Goal: Information Seeking & Learning: Learn about a topic

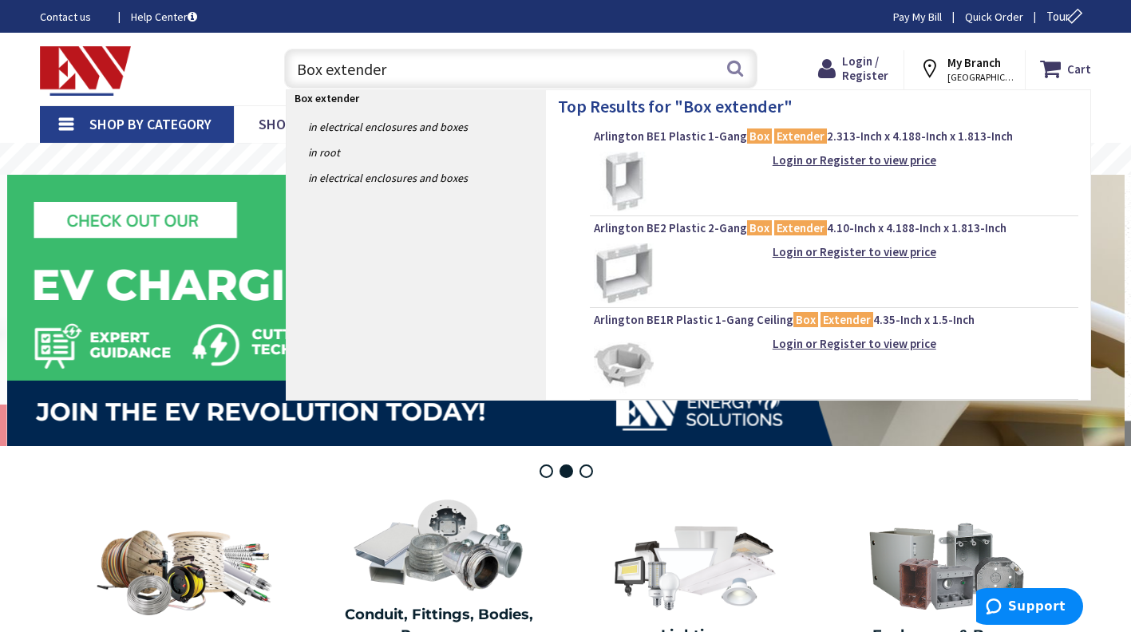
click at [419, 67] on input "Box extender" at bounding box center [520, 69] width 473 height 40
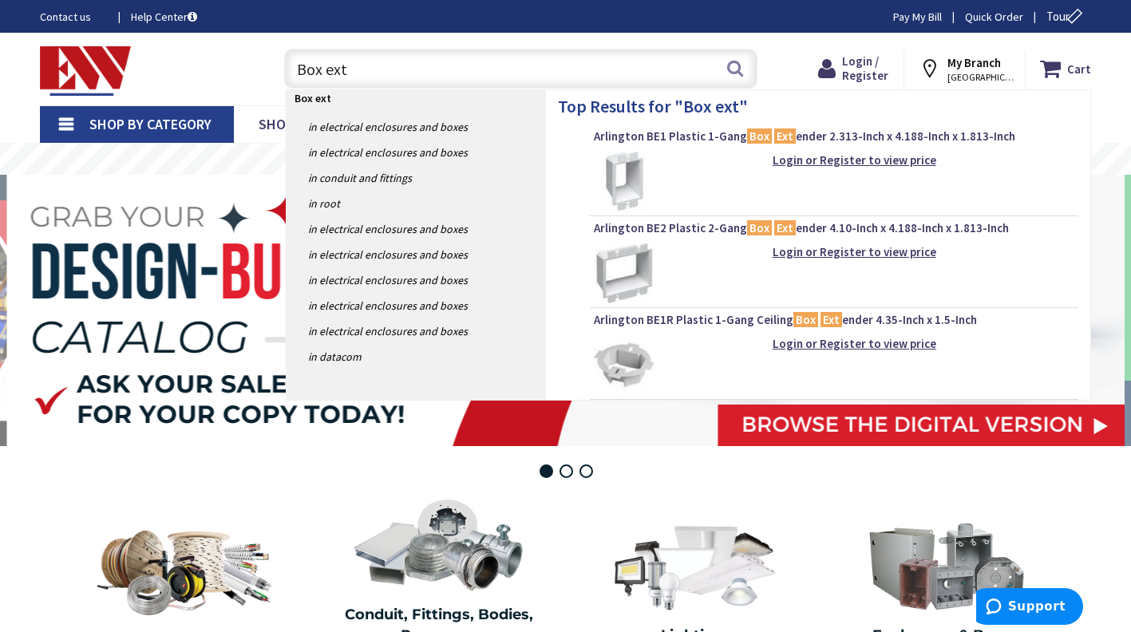
type input "Box ext"
click at [630, 176] on img at bounding box center [624, 182] width 60 height 60
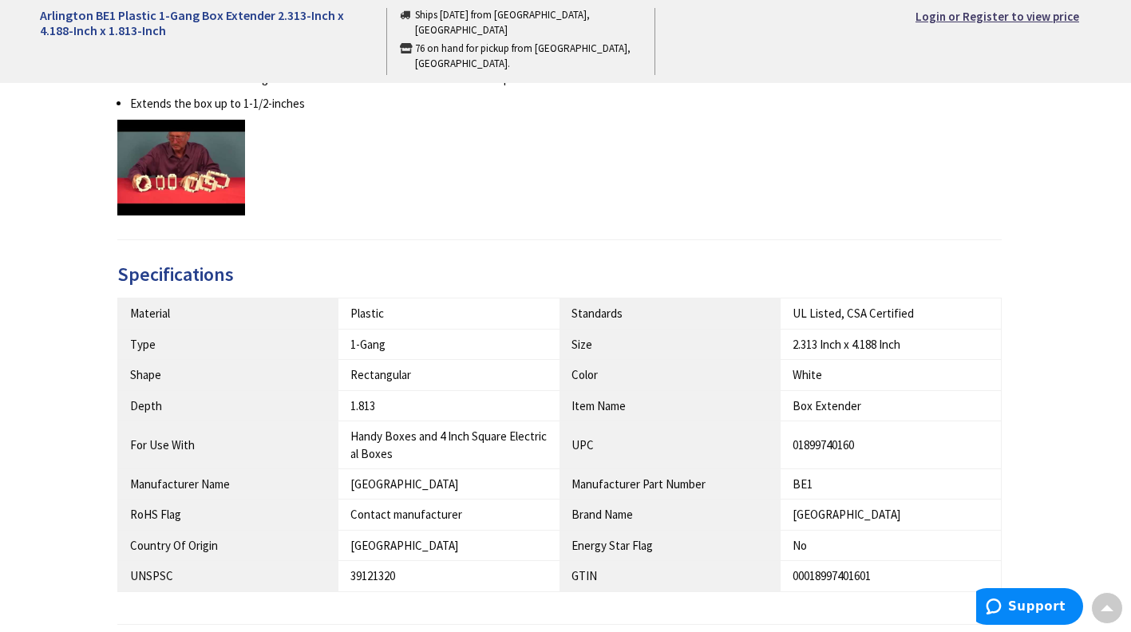
click at [617, 380] on th "Color" at bounding box center [669, 375] width 221 height 30
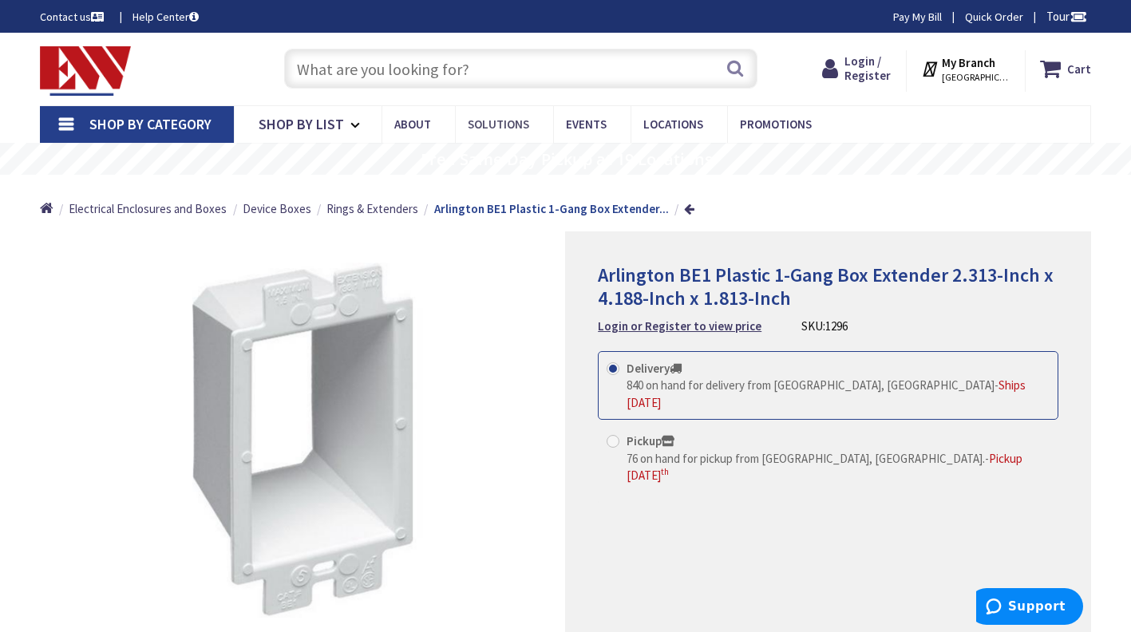
click at [501, 129] on span "Solutions" at bounding box center [498, 124] width 61 height 15
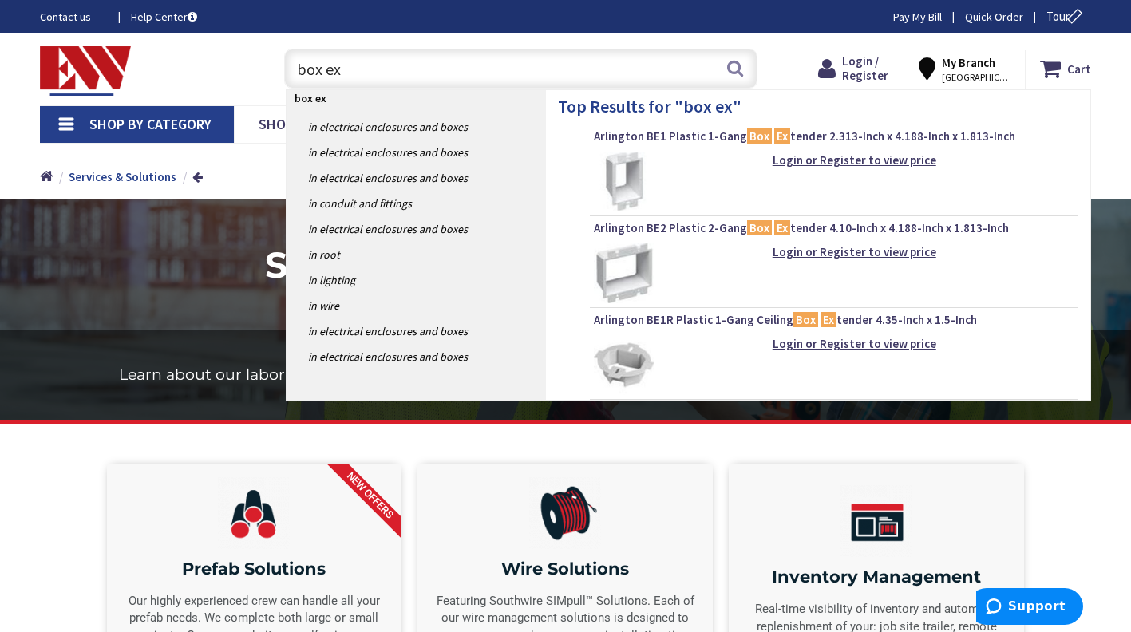
type input "box ex"
click at [383, 124] on link "in Electrical Enclosures and Boxes" at bounding box center [417, 127] width 260 height 26
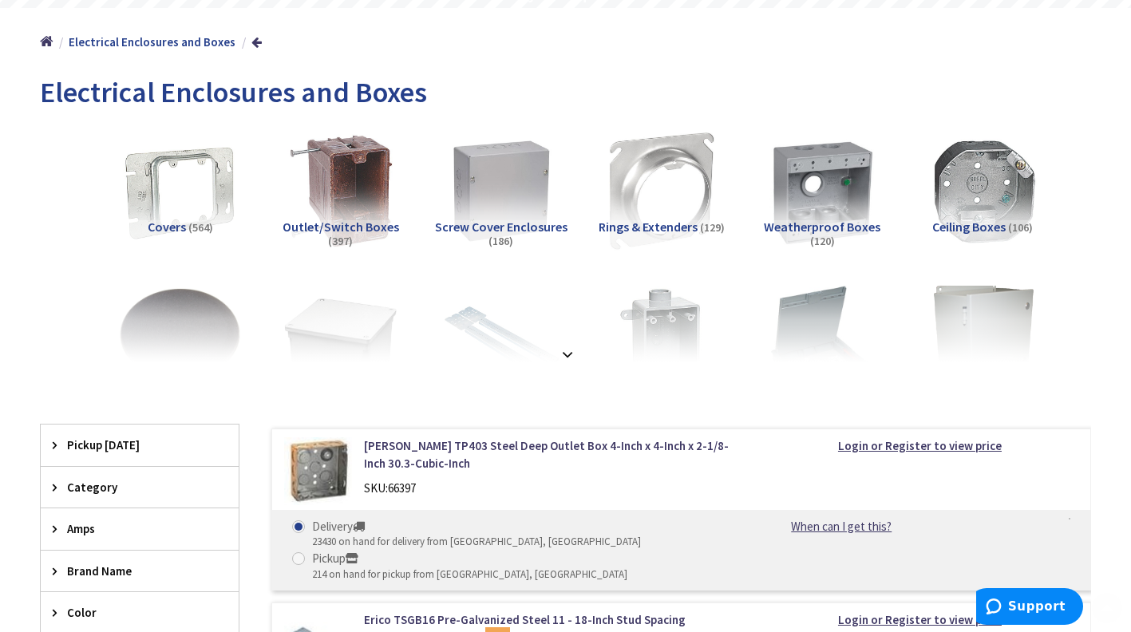
scroll to position [171, 0]
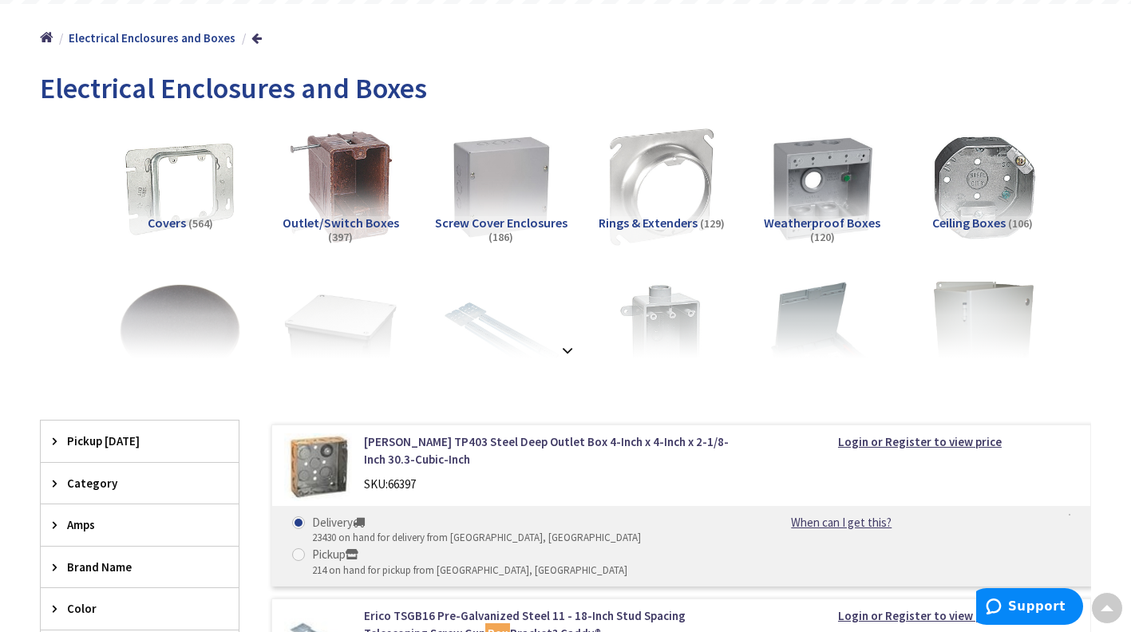
click at [353, 174] on img at bounding box center [340, 186] width 121 height 121
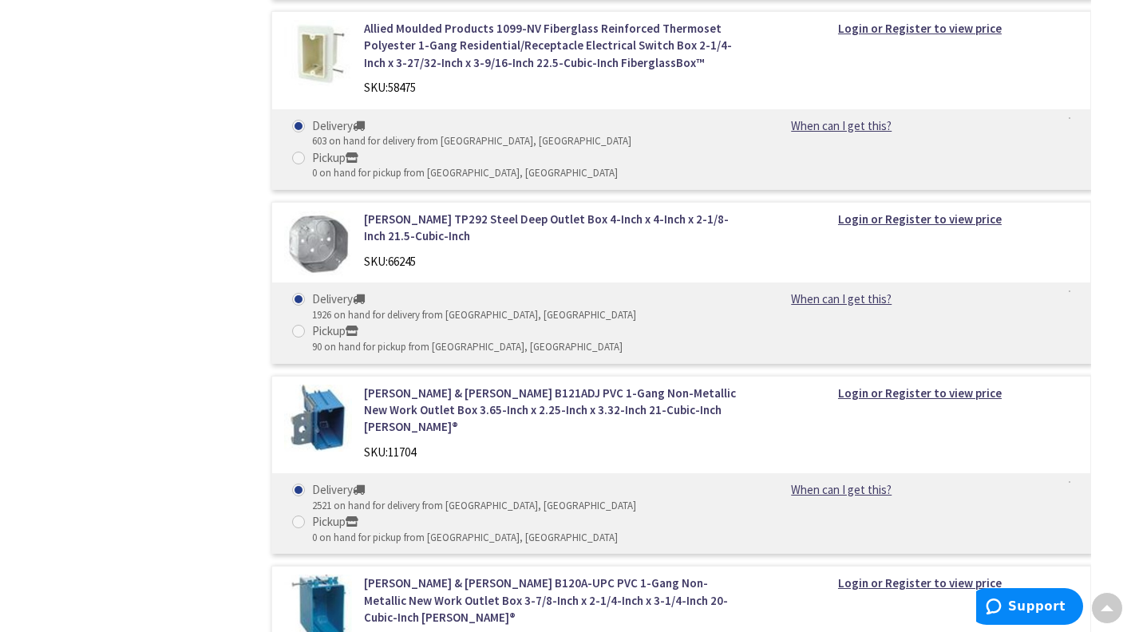
scroll to position [2412, 0]
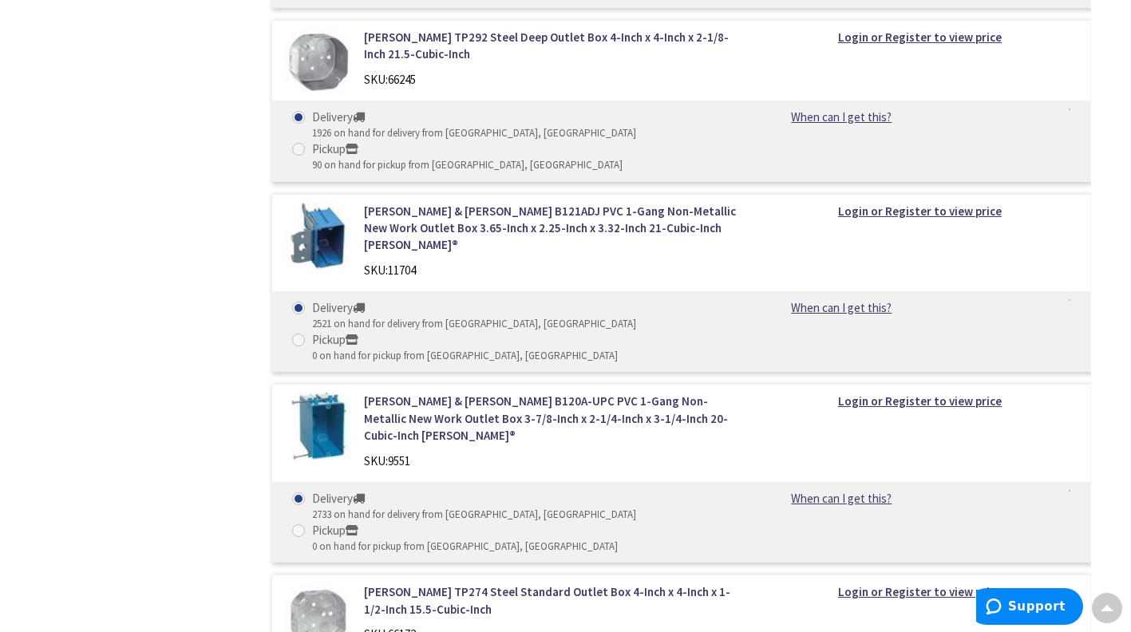
click at [50, 350] on div "Filters 397 items Pickup Today Stamford (0 mi) (74) Norwalk (8.92 mi) (68) Fair…" at bounding box center [140, 7] width 200 height 3627
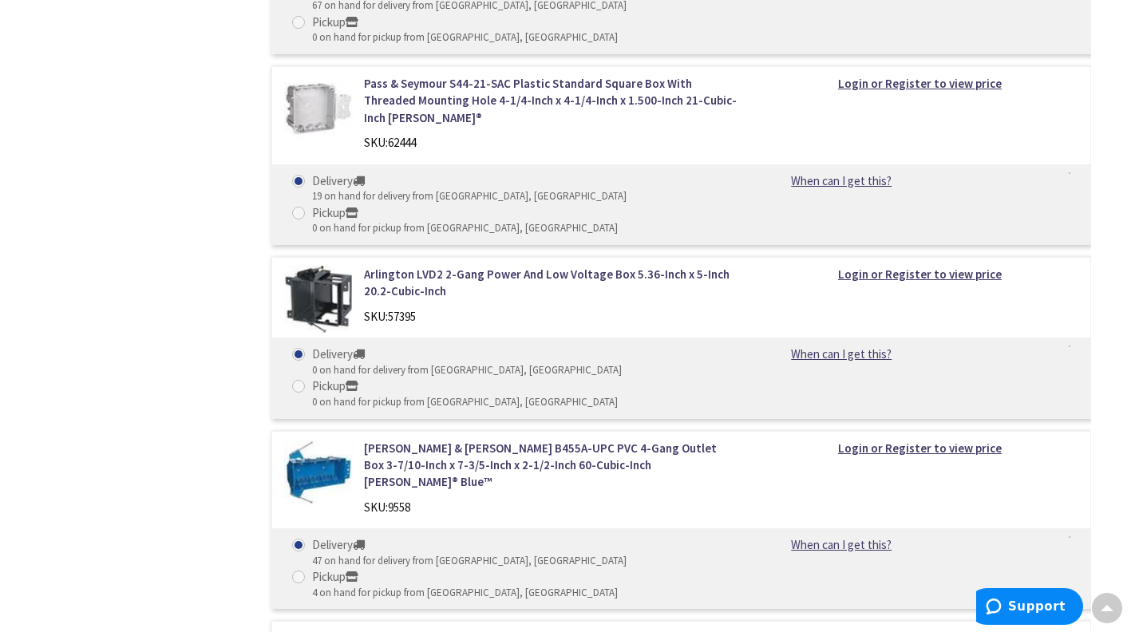
scroll to position [24966, 0]
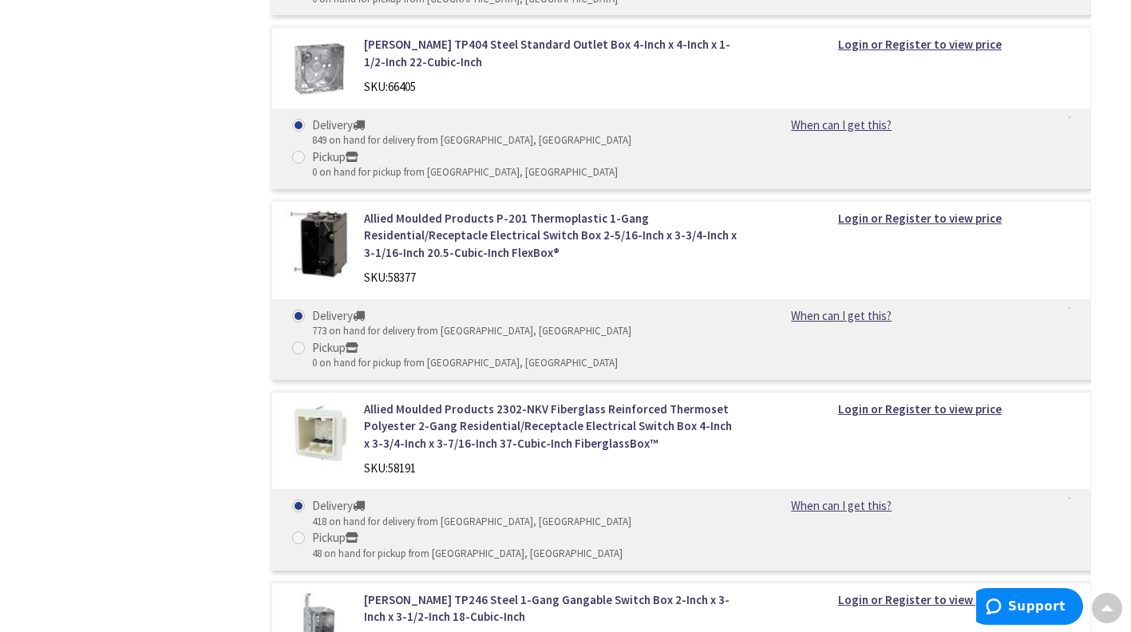
scroll to position [11952, 0]
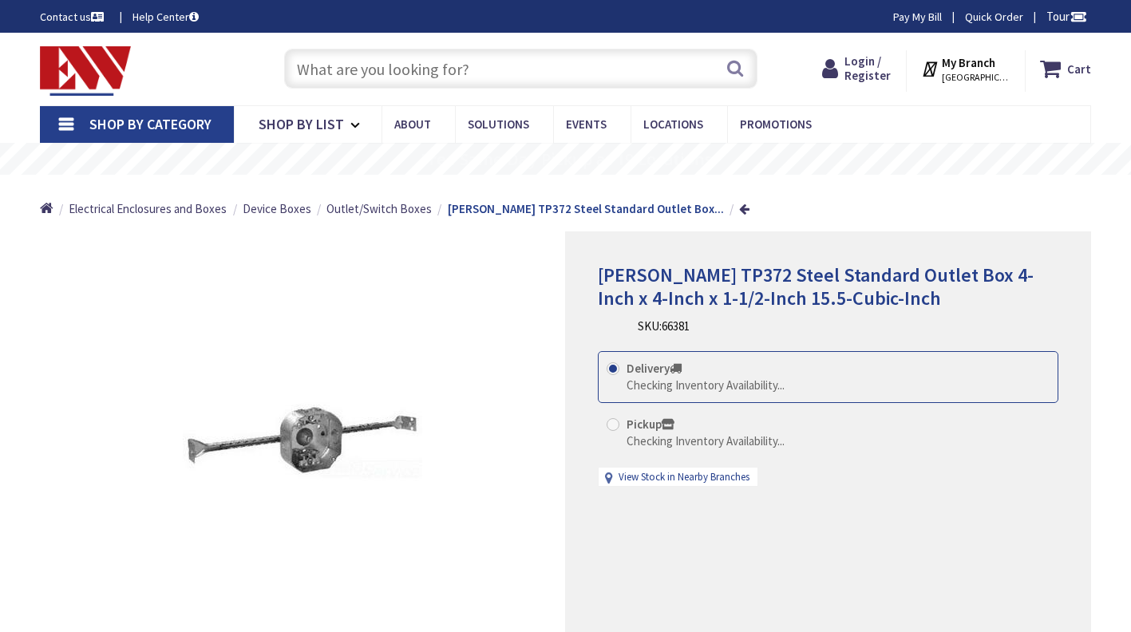
click at [329, 66] on input "text" at bounding box center [520, 69] width 473 height 40
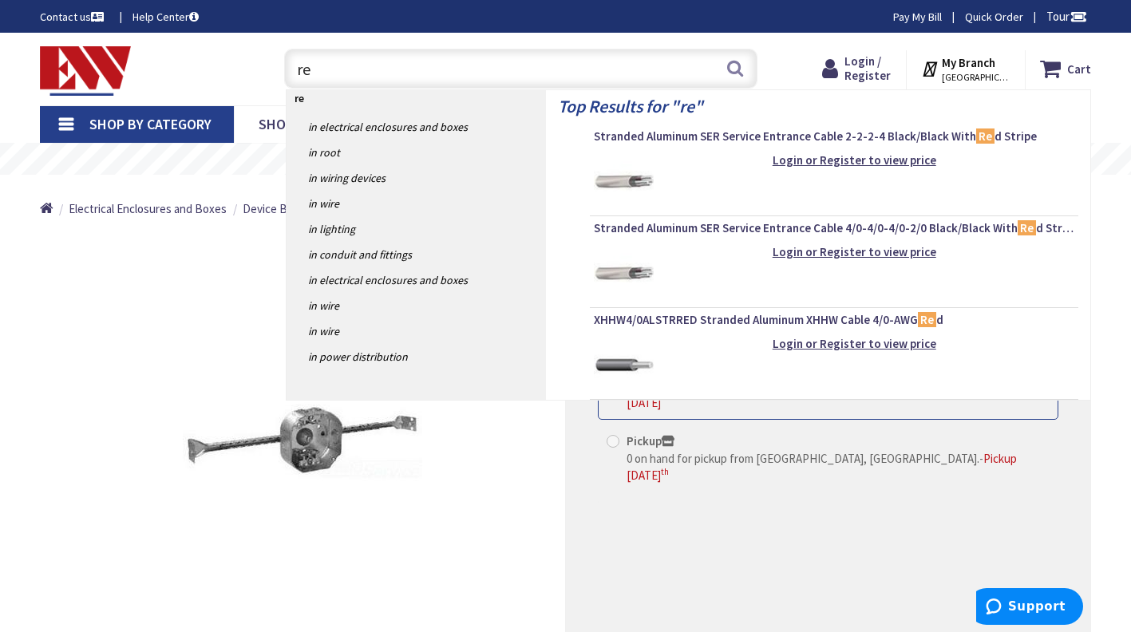
click at [318, 66] on input "re" at bounding box center [520, 69] width 473 height 40
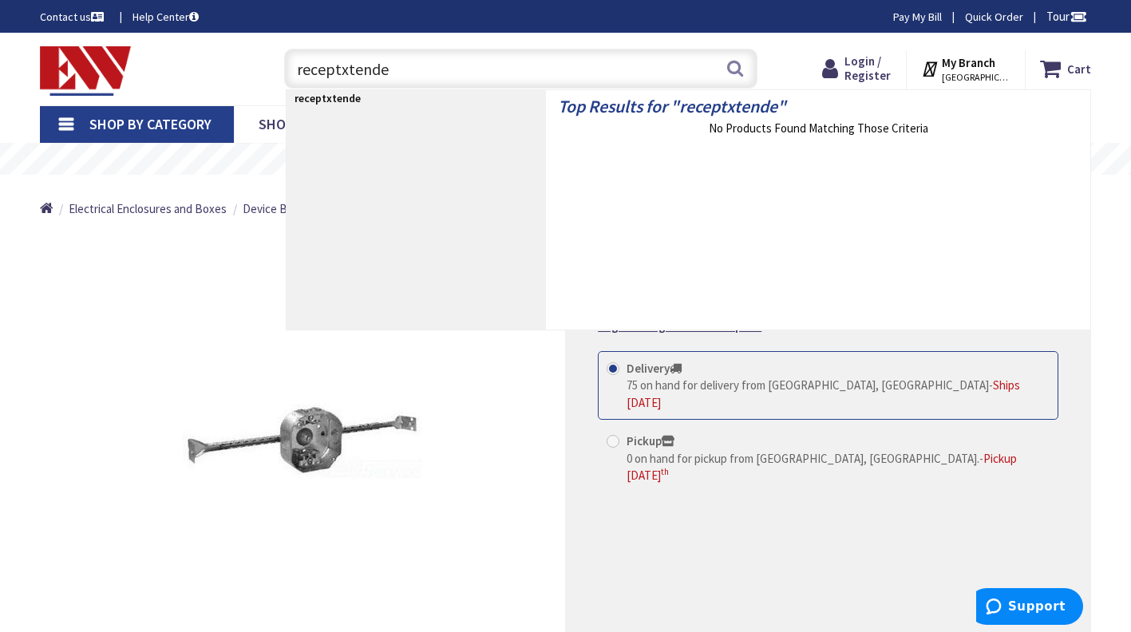
type input "receptxtender"
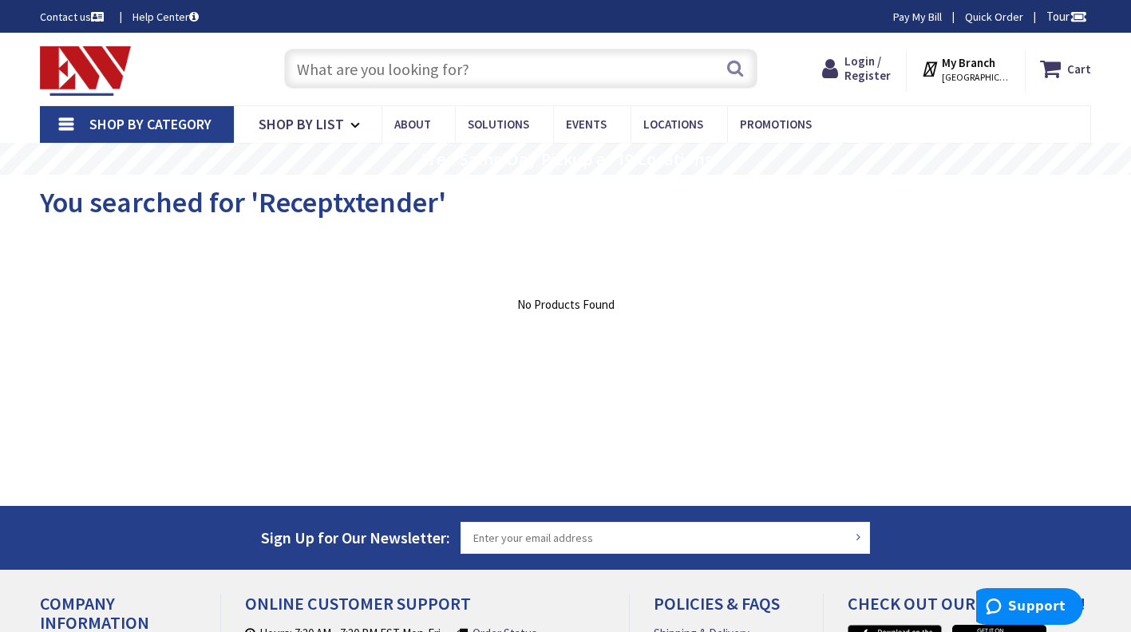
click at [334, 69] on input "text" at bounding box center [520, 69] width 473 height 40
click at [327, 68] on input "text" at bounding box center [520, 69] width 473 height 40
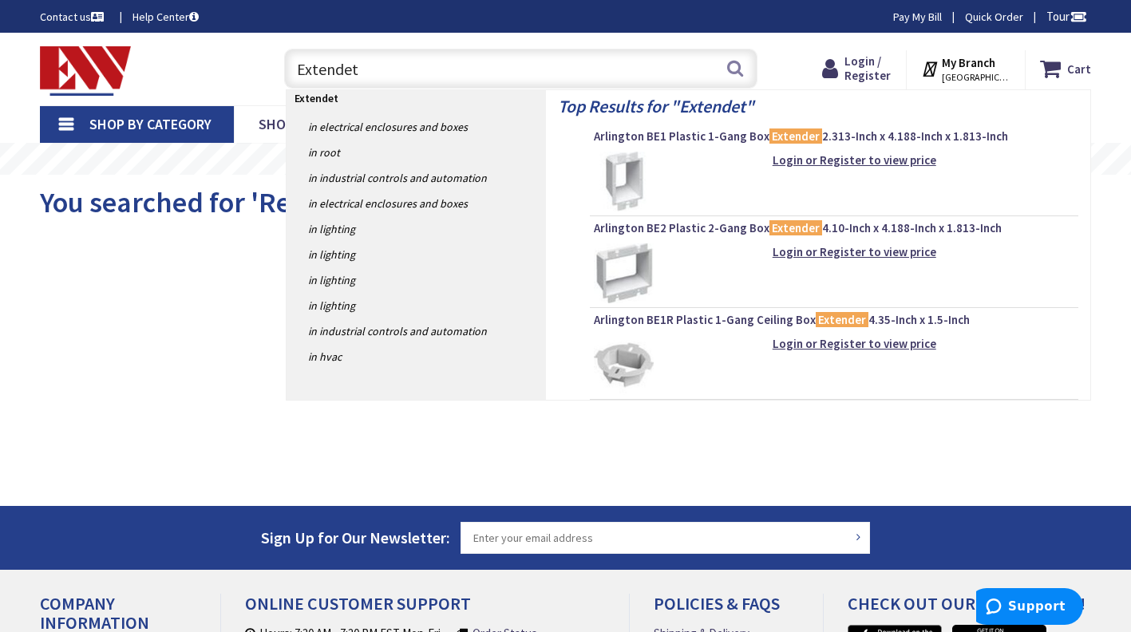
type input "Extendet"
click at [384, 205] on link "in Electrical Enclosures and Boxes" at bounding box center [417, 204] width 260 height 26
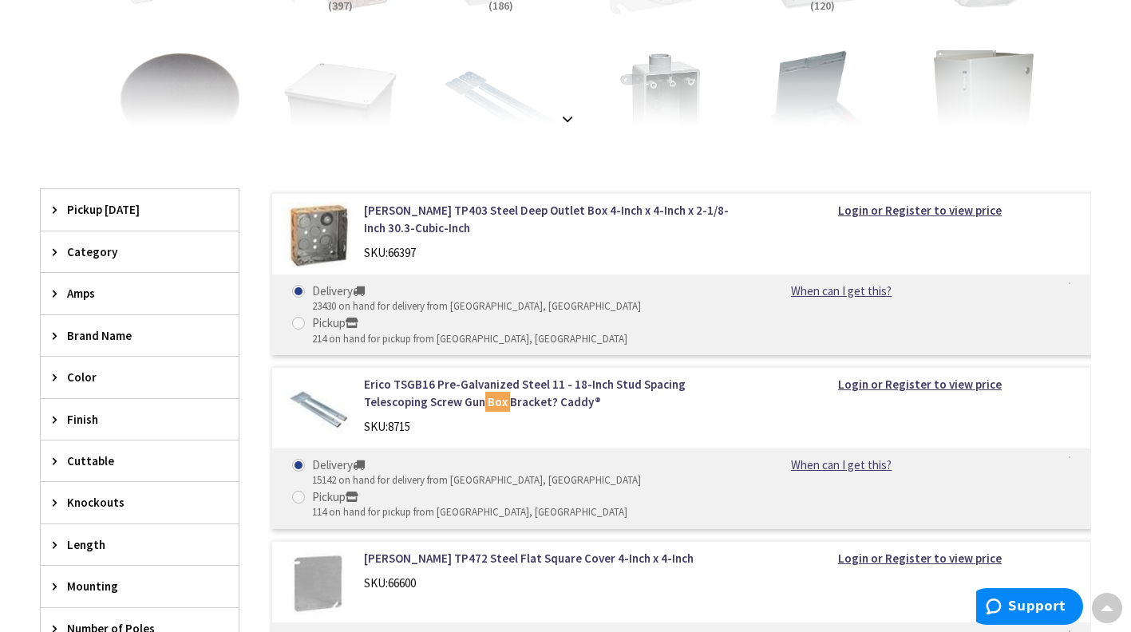
scroll to position [420, 0]
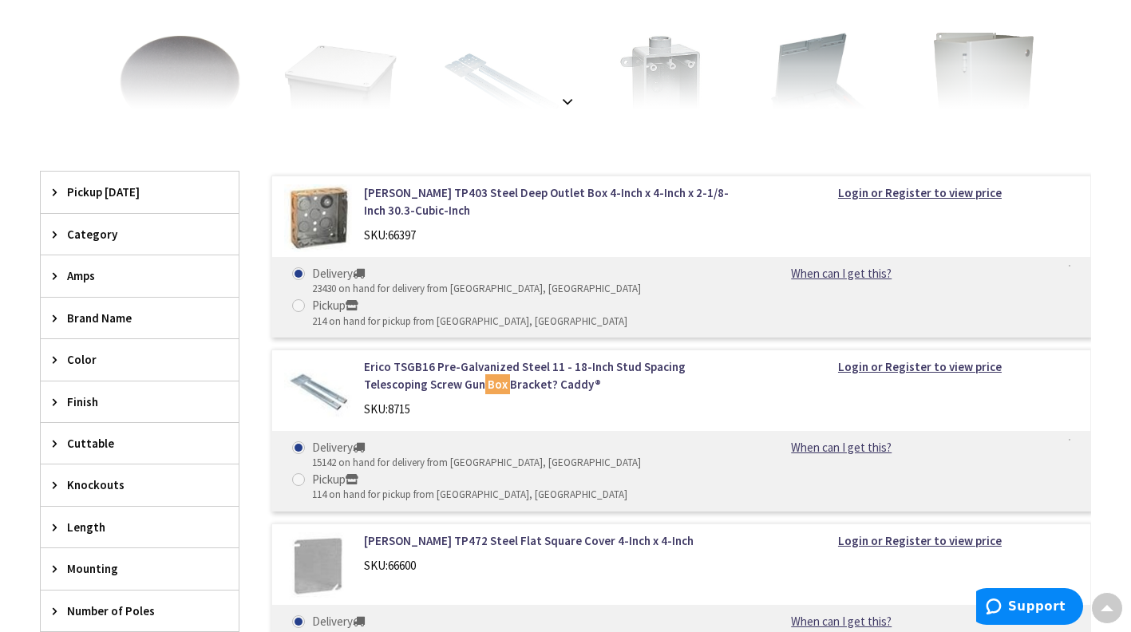
click at [61, 235] on icon at bounding box center [59, 234] width 12 height 12
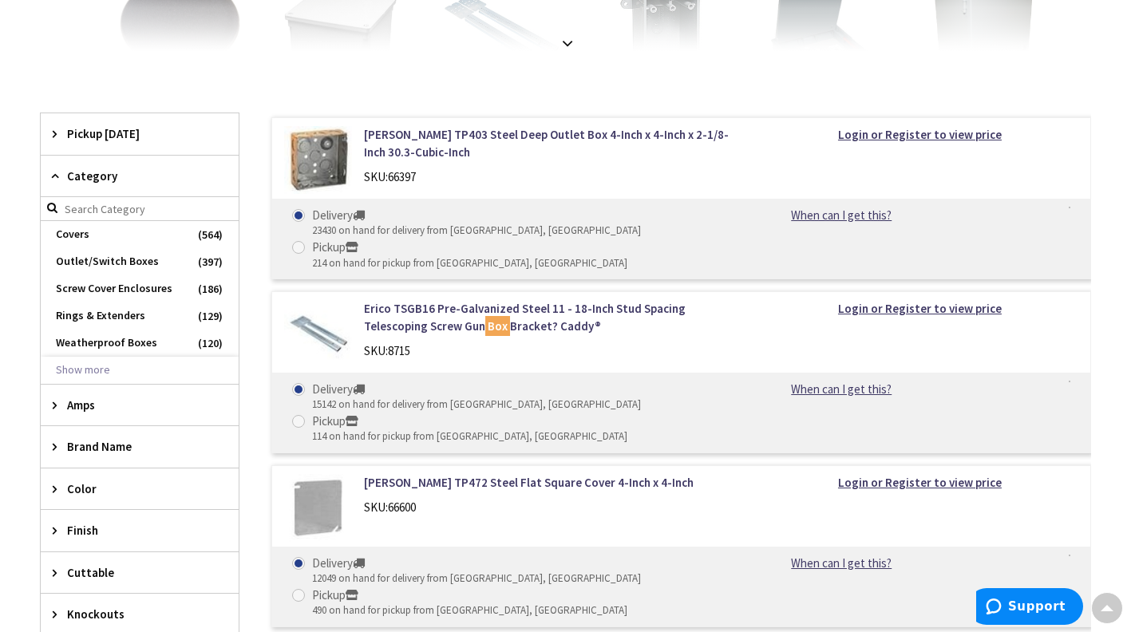
scroll to position [488, 0]
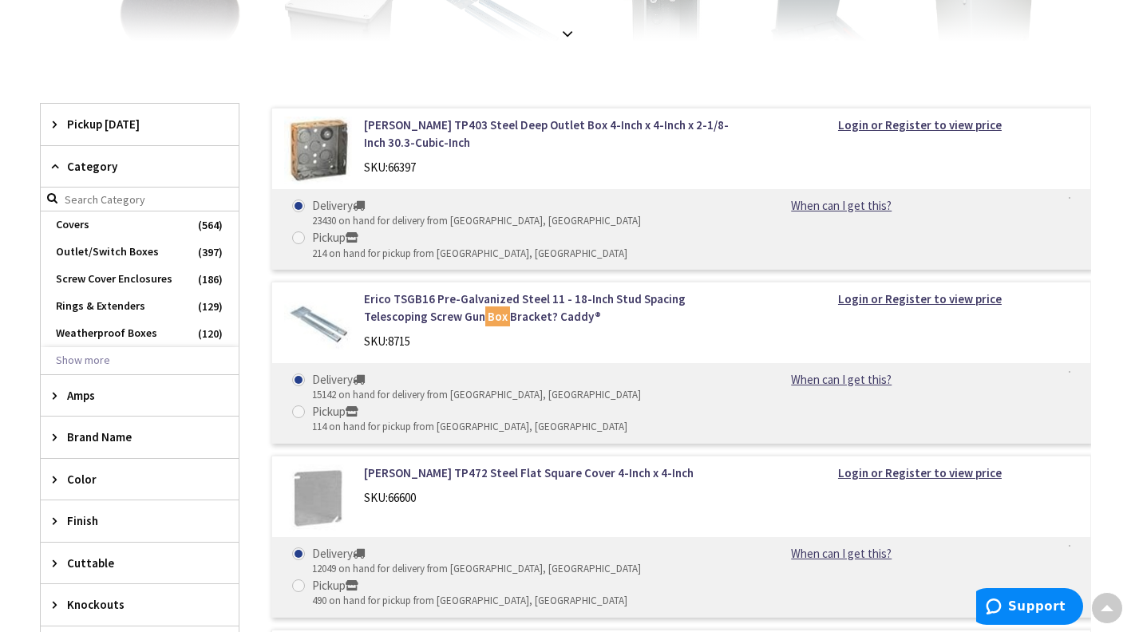
click at [76, 307] on span "Rings & Extenders" at bounding box center [140, 306] width 198 height 27
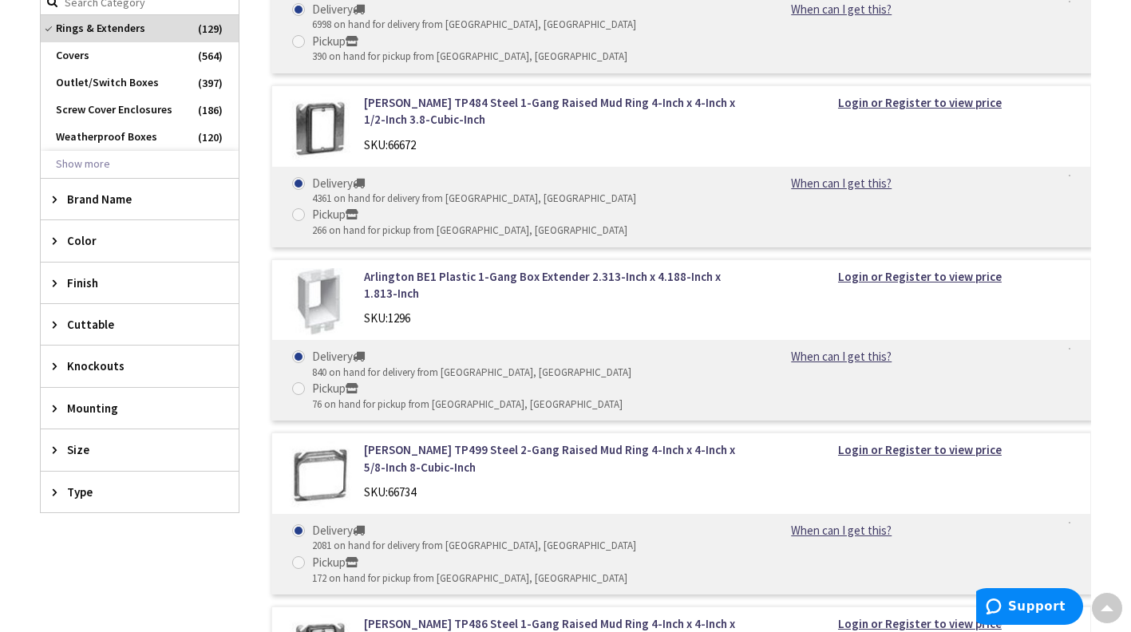
scroll to position [686, 0]
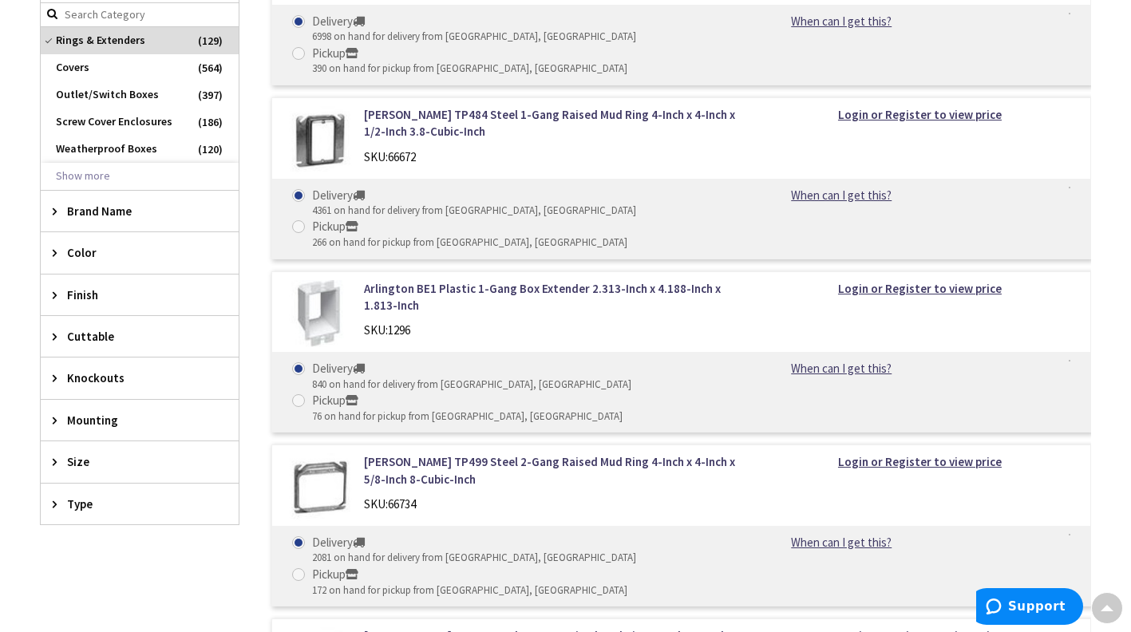
click at [81, 248] on span "Color" at bounding box center [132, 252] width 130 height 17
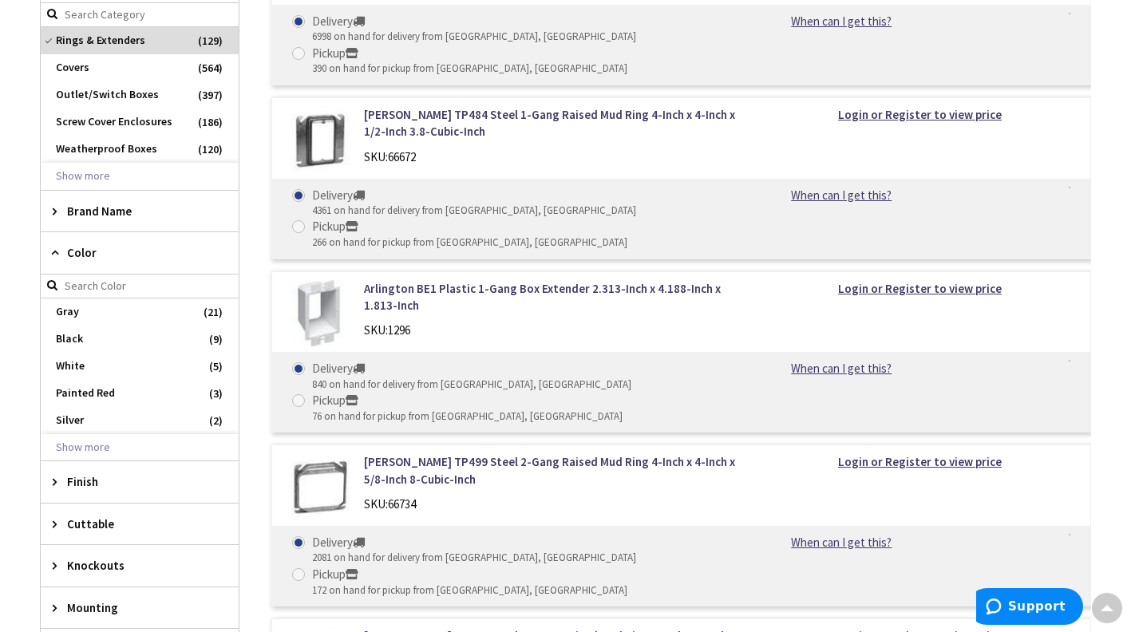
click at [74, 453] on button "Show more" at bounding box center [140, 447] width 198 height 27
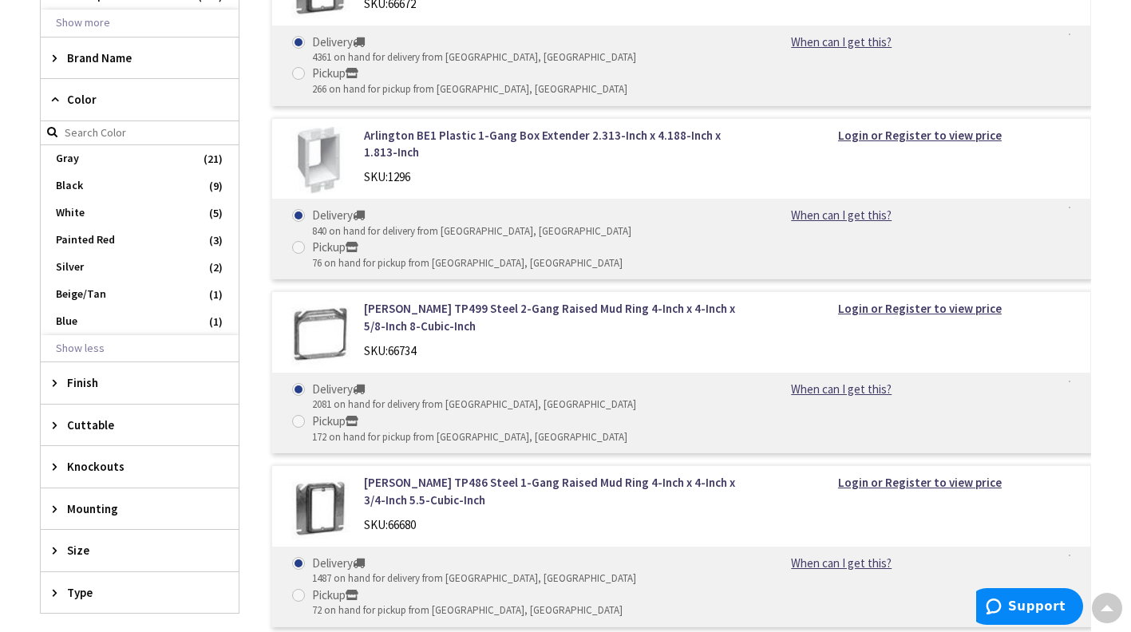
scroll to position [841, 0]
click at [70, 387] on span "Finish" at bounding box center [132, 381] width 130 height 17
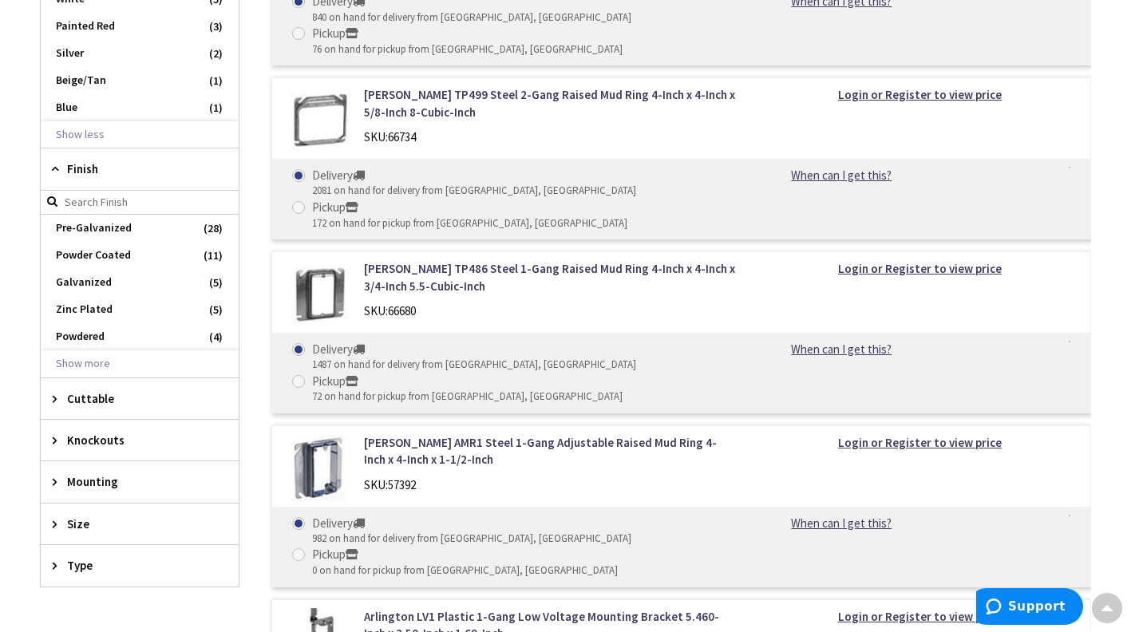
scroll to position [1054, 0]
click at [75, 363] on button "Show more" at bounding box center [140, 363] width 198 height 27
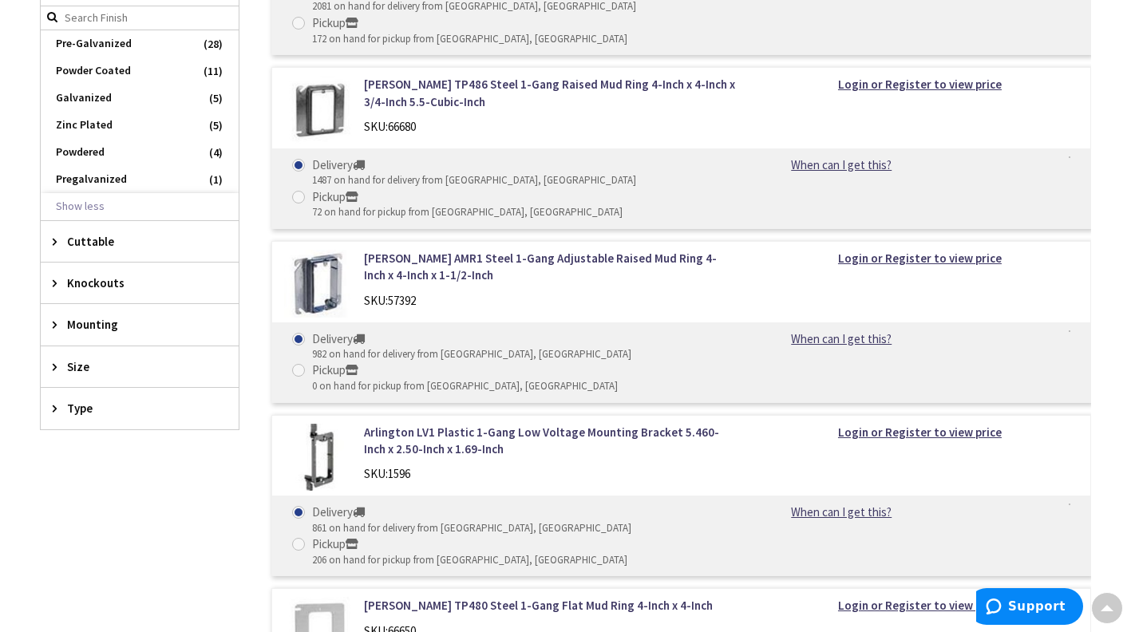
scroll to position [1247, 0]
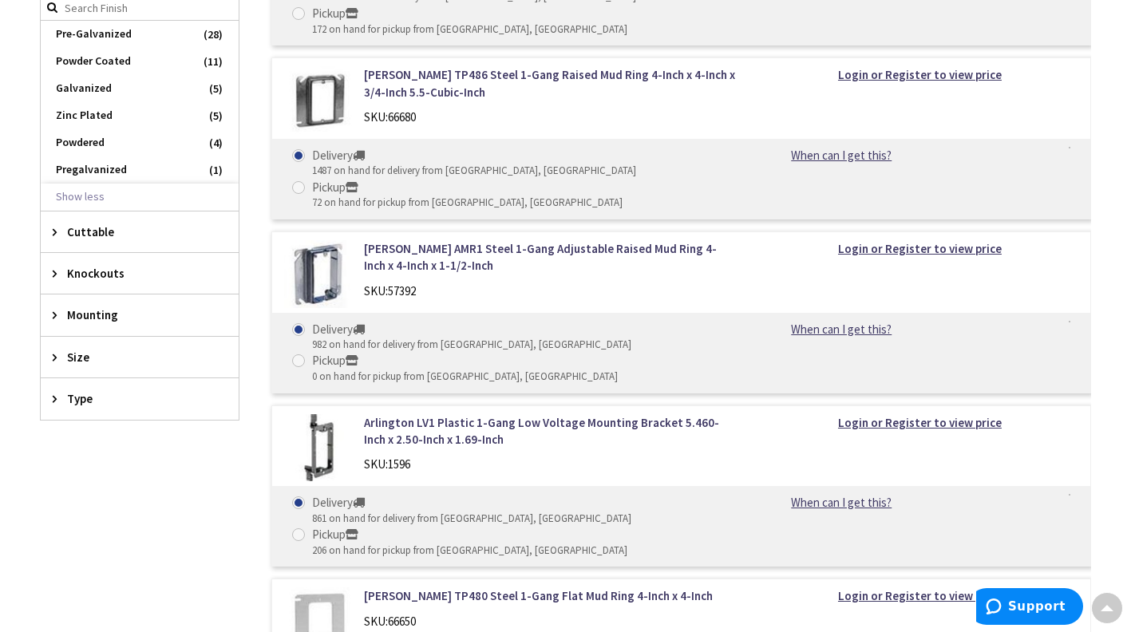
click at [60, 354] on icon at bounding box center [59, 357] width 12 height 12
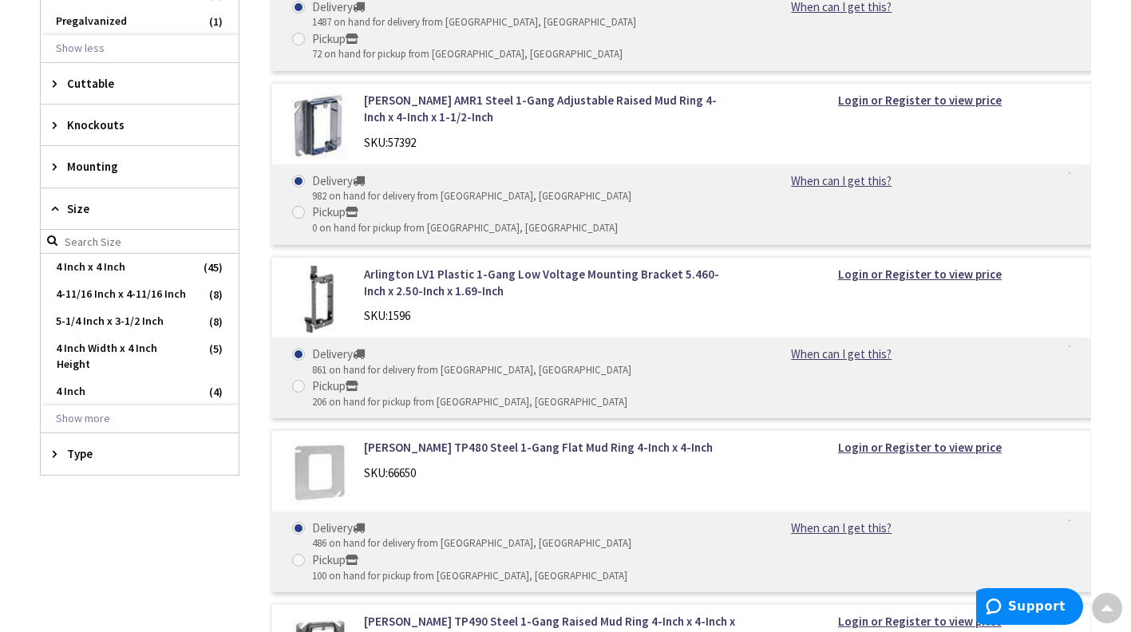
scroll to position [1398, 0]
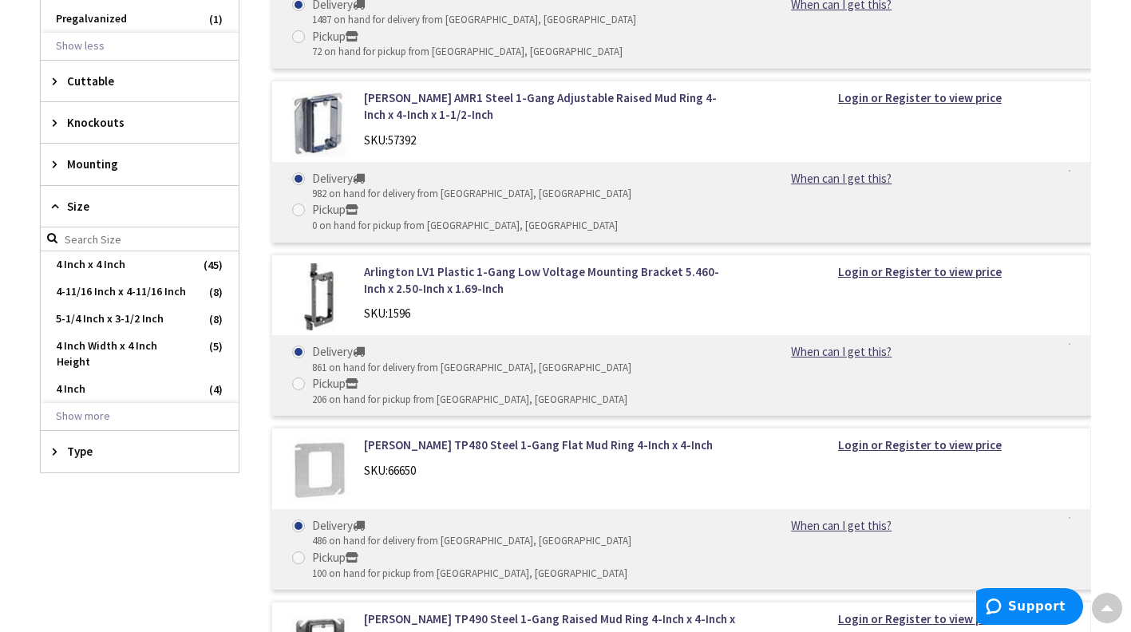
click at [66, 417] on button "Show more" at bounding box center [140, 416] width 198 height 27
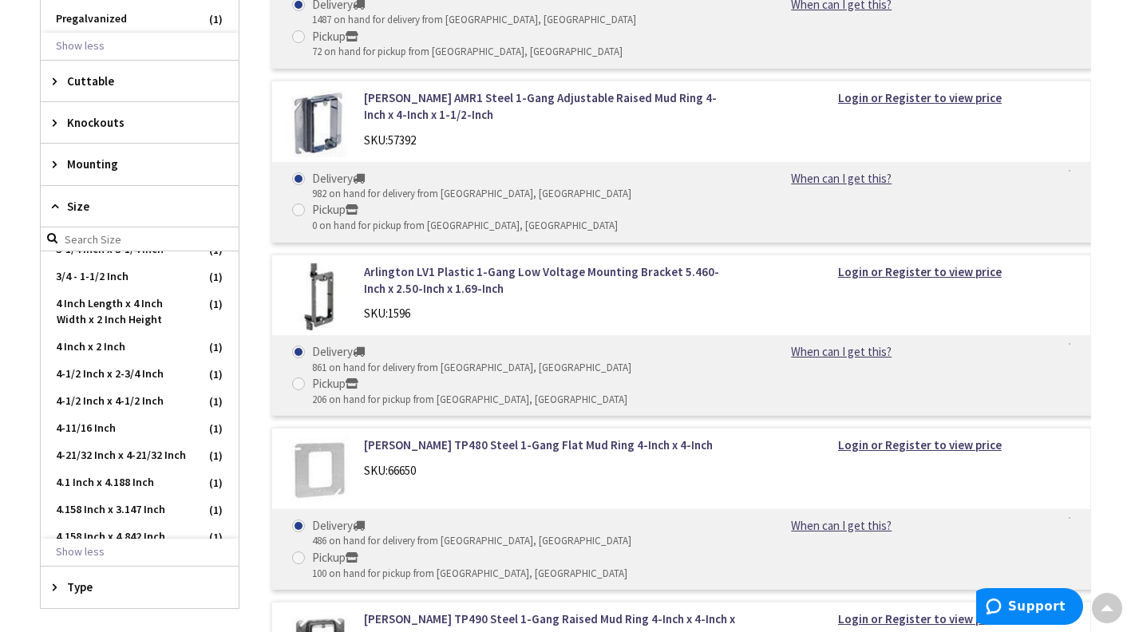
scroll to position [635, 0]
click at [57, 587] on icon at bounding box center [59, 587] width 12 height 12
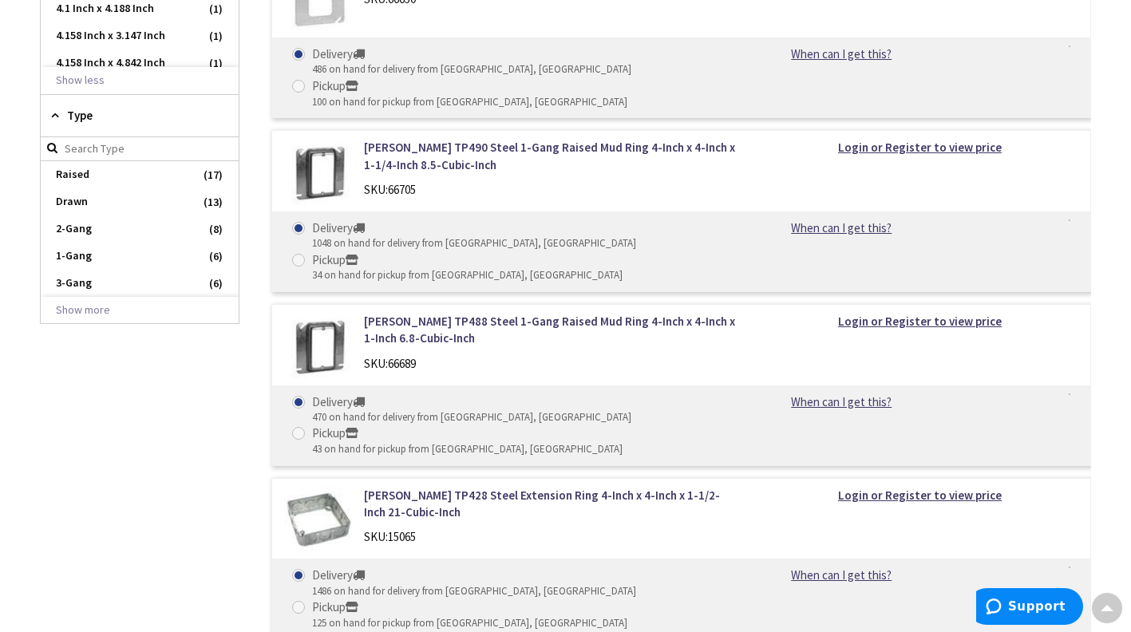
scroll to position [1863, 0]
